Goal: Navigation & Orientation: Find specific page/section

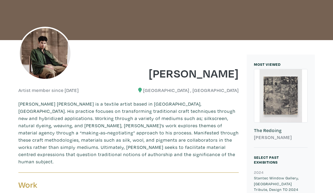
scroll to position [64, 0]
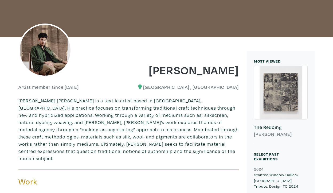
click at [292, 90] on div at bounding box center [280, 92] width 53 height 53
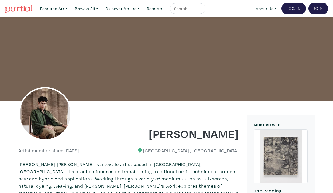
click at [15, 9] on img at bounding box center [19, 9] width 28 height 8
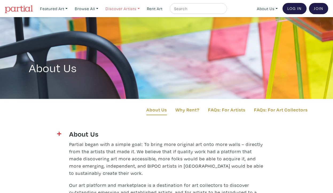
click at [70, 9] on link "Discover Artists" at bounding box center [54, 8] width 32 height 11
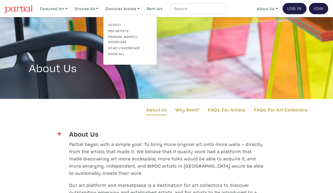
click at [117, 24] on link "Newest" at bounding box center [130, 24] width 44 height 5
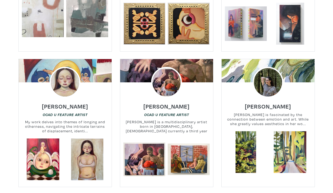
scroll to position [597, 0]
